Goal: Find specific page/section: Find specific page/section

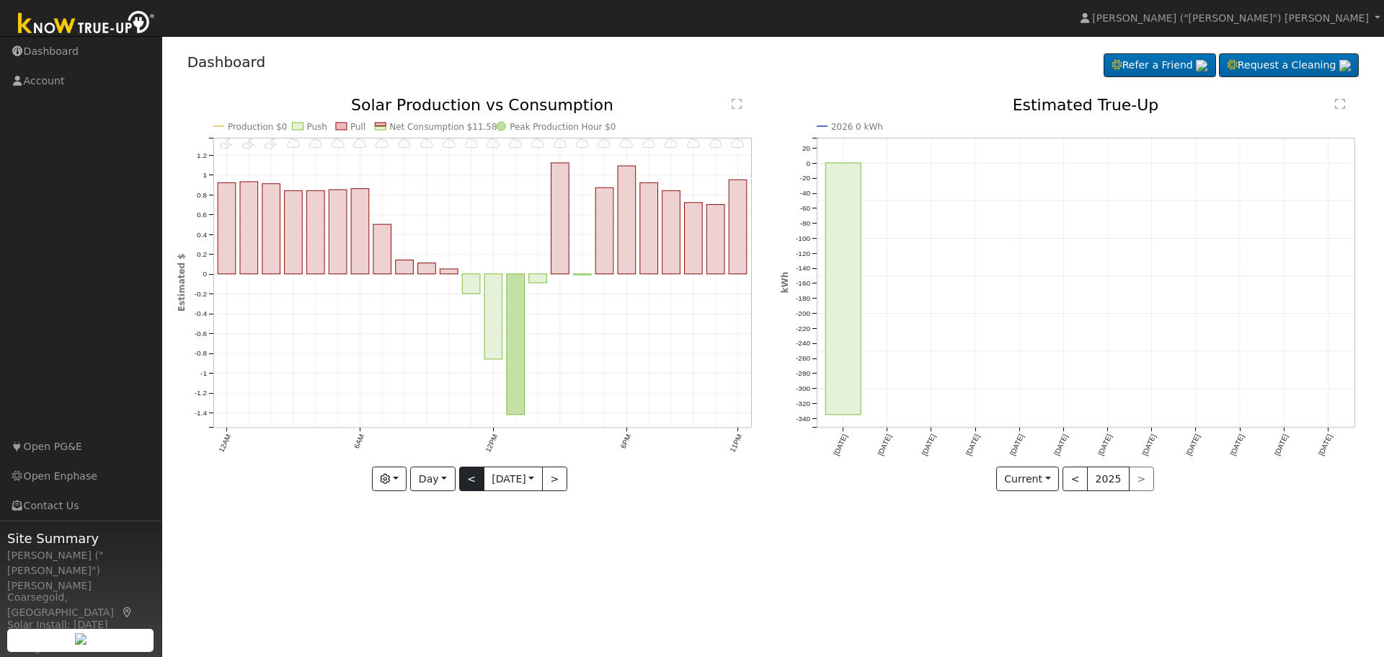
click at [469, 482] on button "<" at bounding box center [471, 478] width 25 height 25
type input "[DATE]"
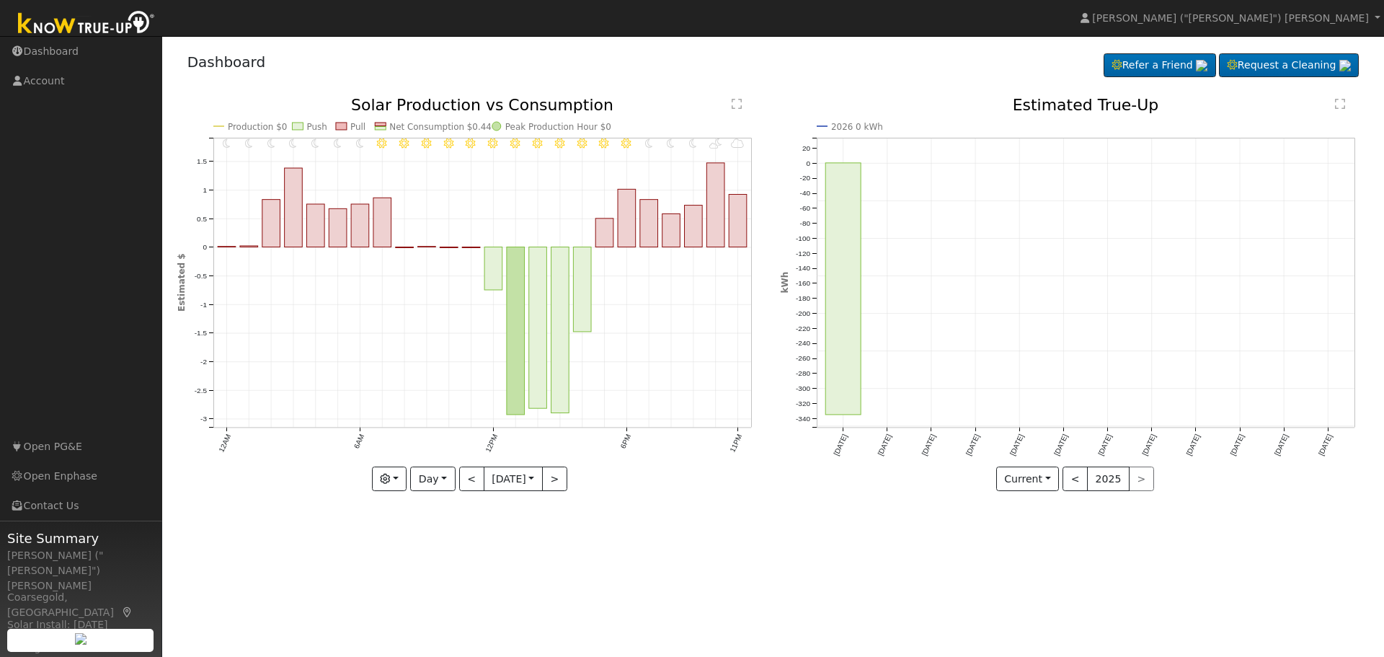
click at [737, 100] on text "" at bounding box center [737, 104] width 10 height 12
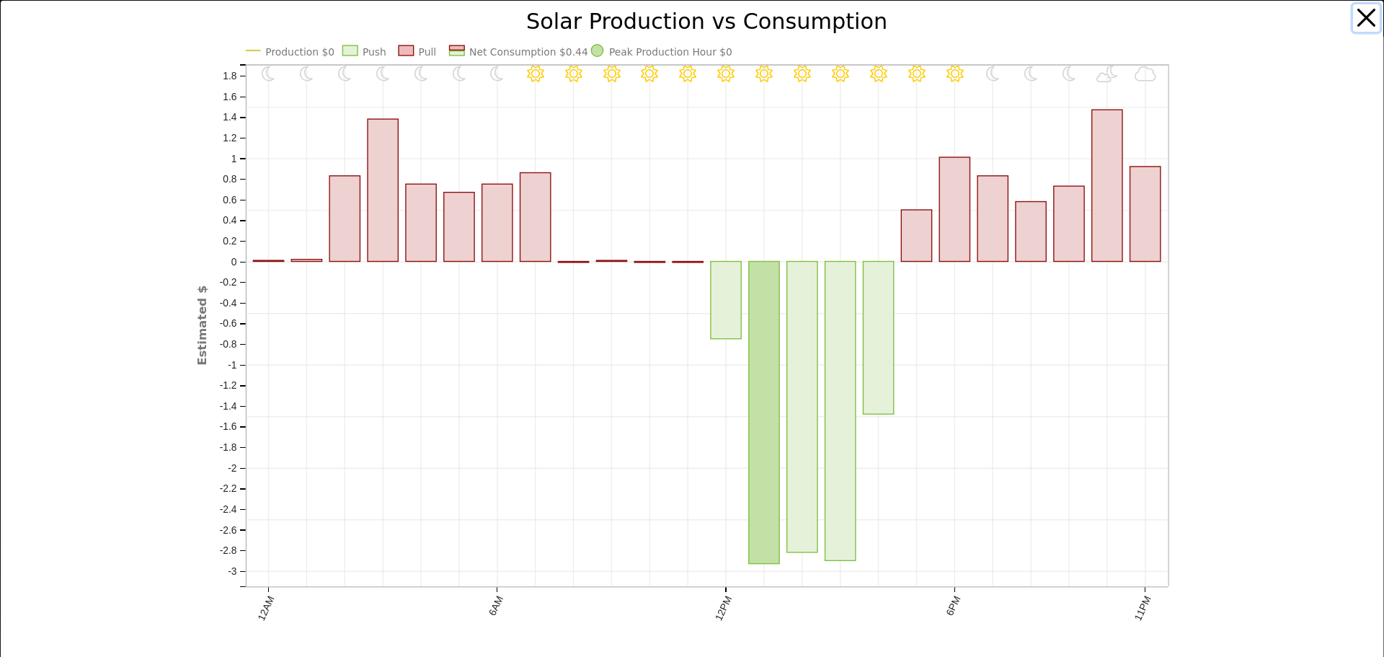
click at [1354, 16] on button "button" at bounding box center [1366, 17] width 27 height 27
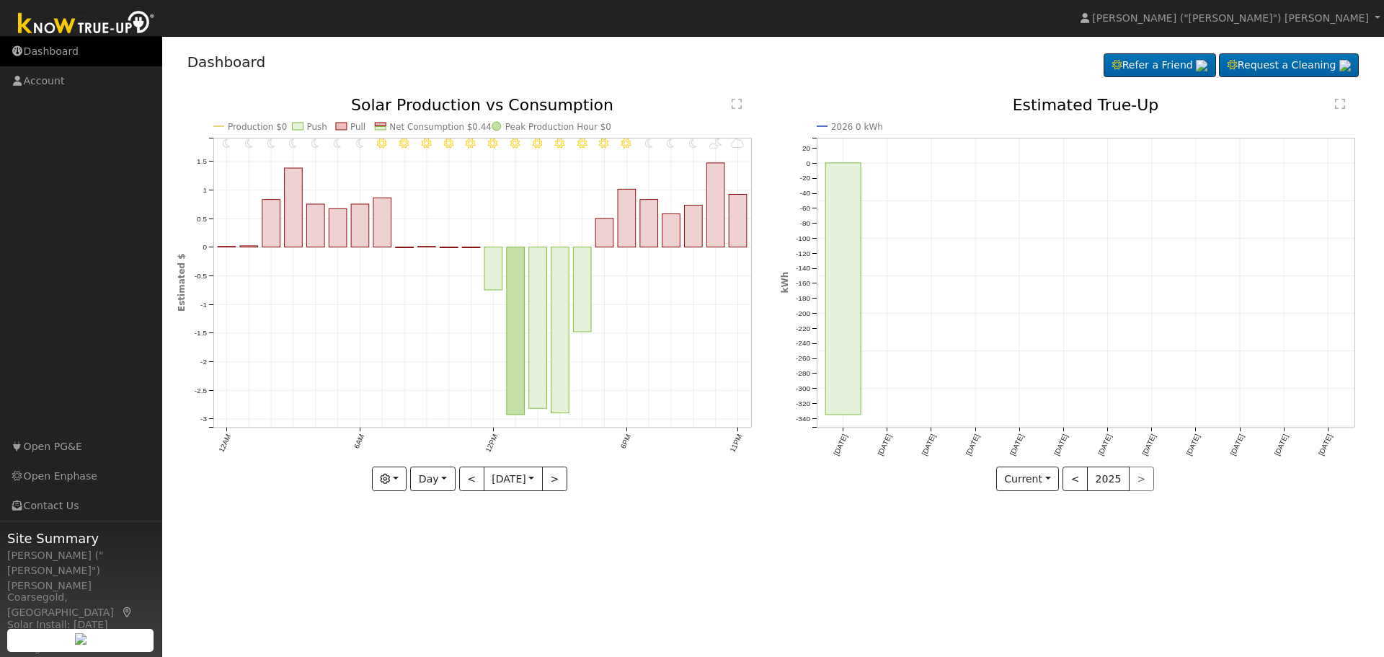
click at [48, 51] on link "Dashboard" at bounding box center [81, 52] width 162 height 30
